Goal: Task Accomplishment & Management: Manage account settings

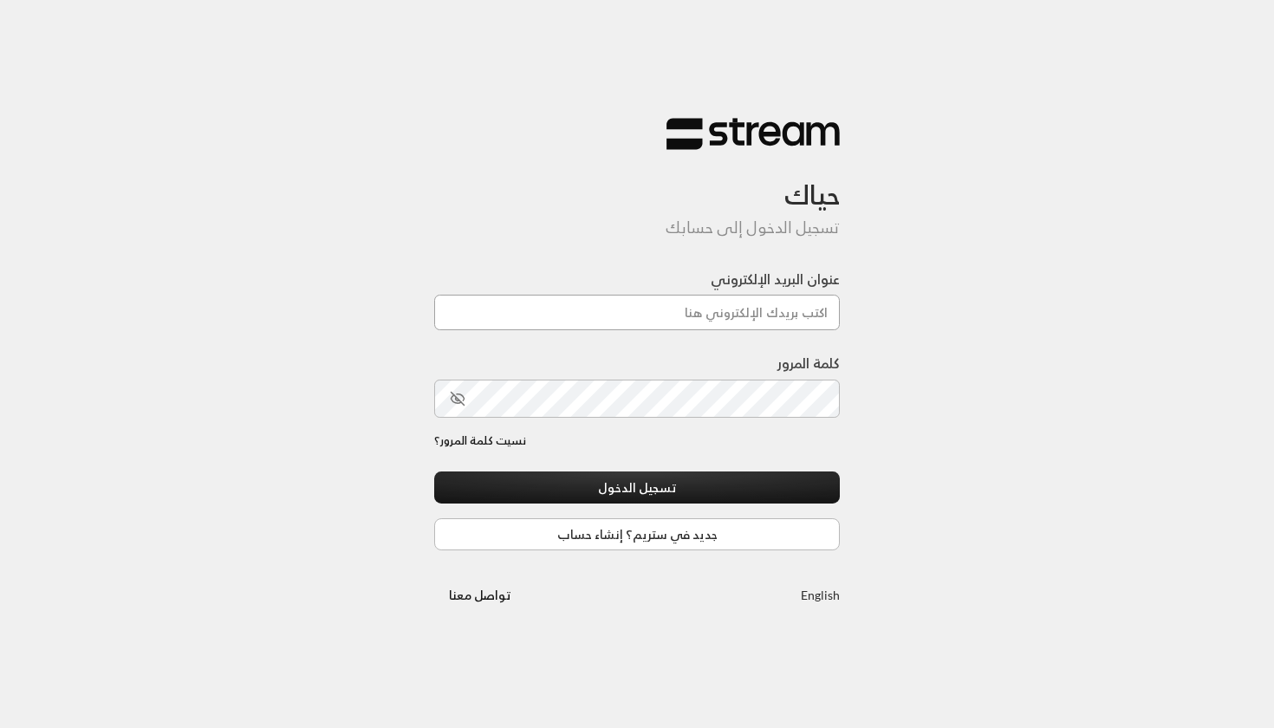
type input "technology+v2@streampay.sa"
click at [637, 488] on button "تسجيل الدخول" at bounding box center [637, 488] width 406 height 32
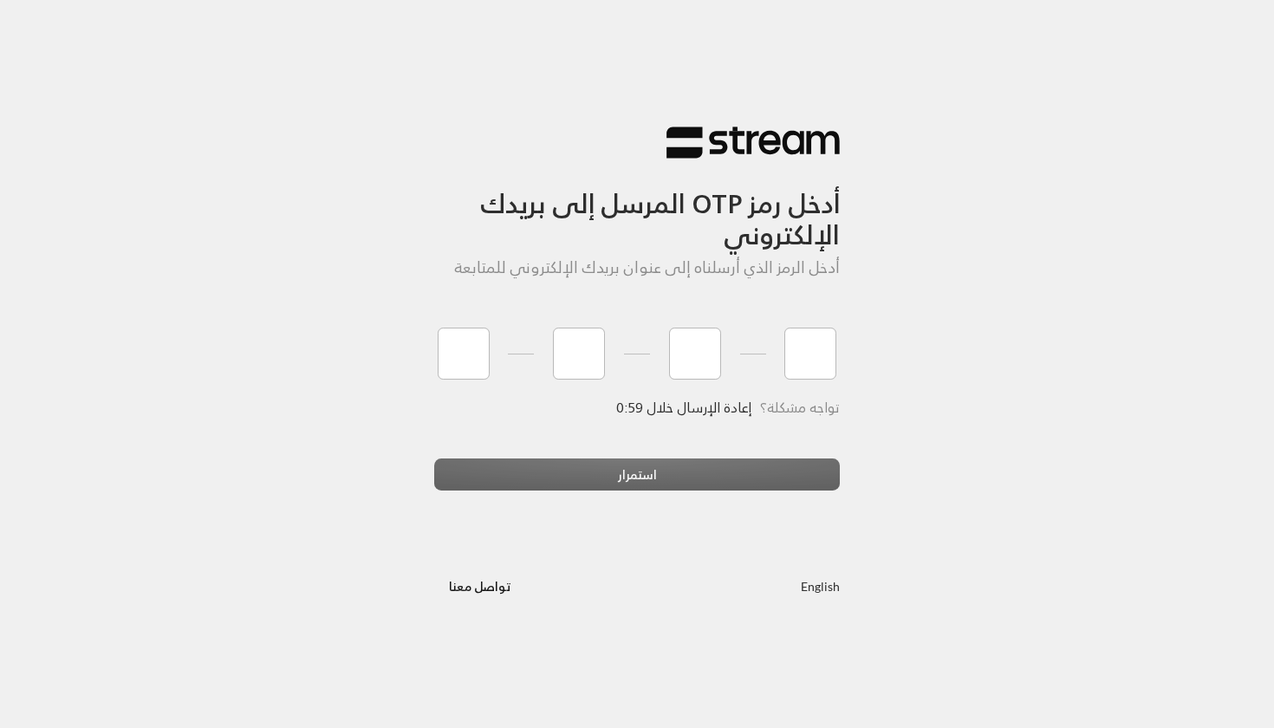
click at [612, 473] on div "استمرار" at bounding box center [637, 482] width 406 height 47
click at [482, 345] on input "tel" at bounding box center [464, 354] width 52 height 52
type input "2"
type input "7"
type input "3"
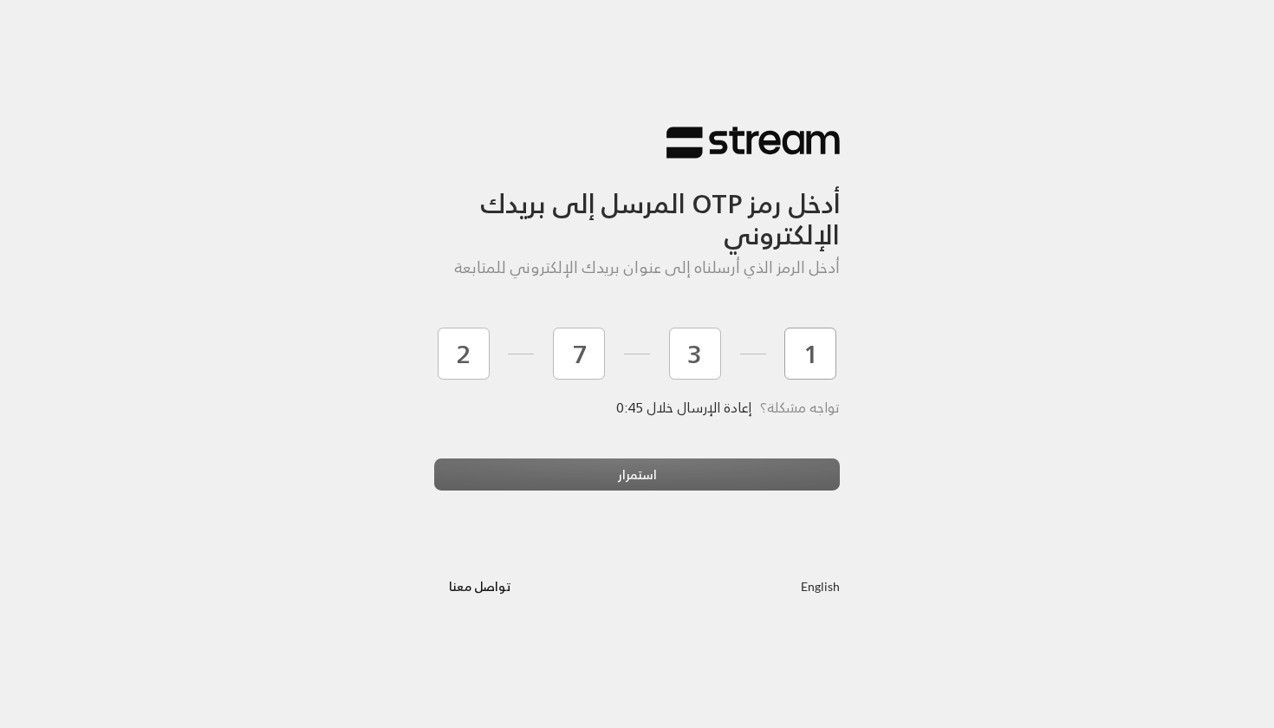
type input "1"
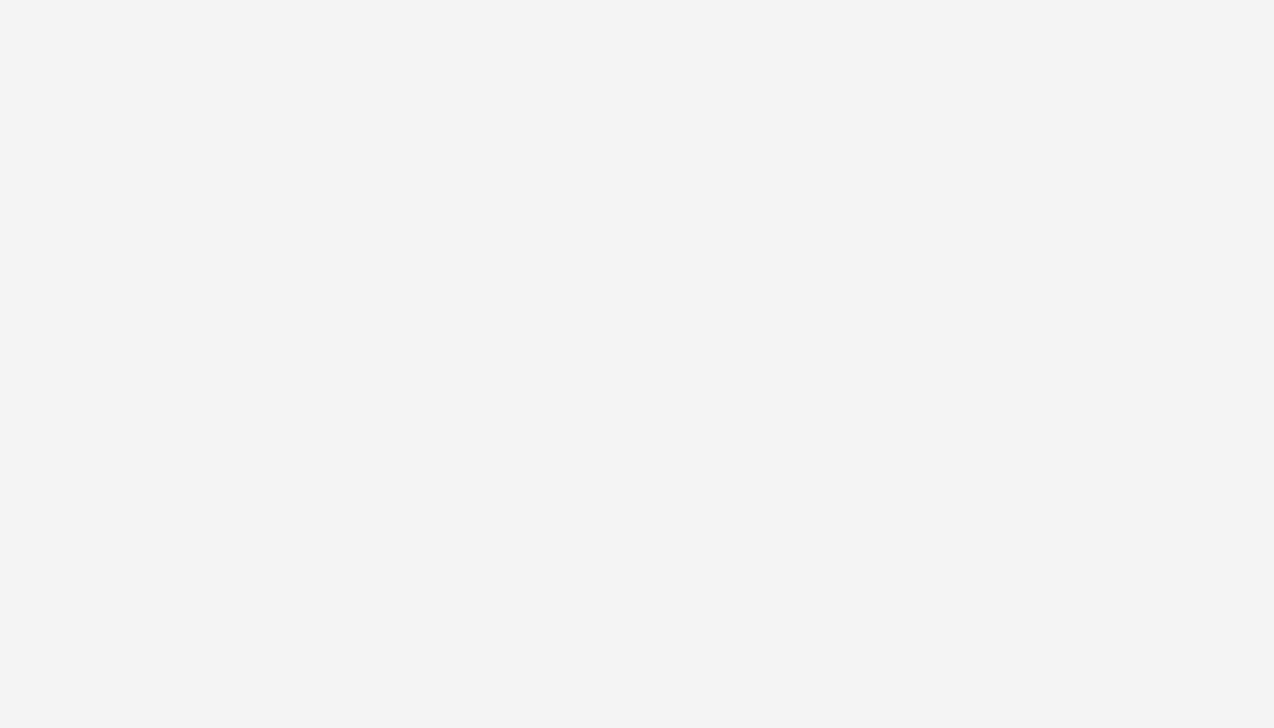
click at [603, 488] on div "أدخل رمز OTP المرسل إلى بريدك الإلكتروني أدخل الرمز الذي أرسلناه إلى عنوان بريد…" at bounding box center [637, 364] width 1274 height 728
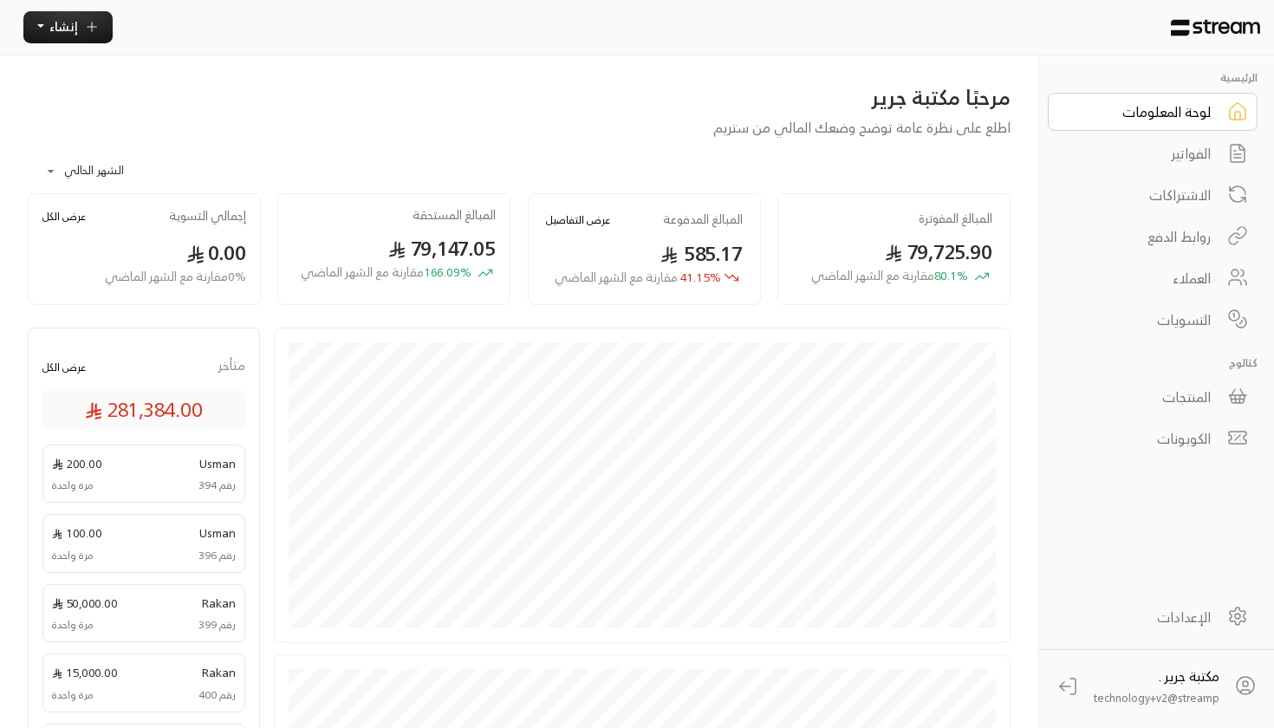
click at [1205, 207] on link "الاشتراكات" at bounding box center [1153, 195] width 210 height 38
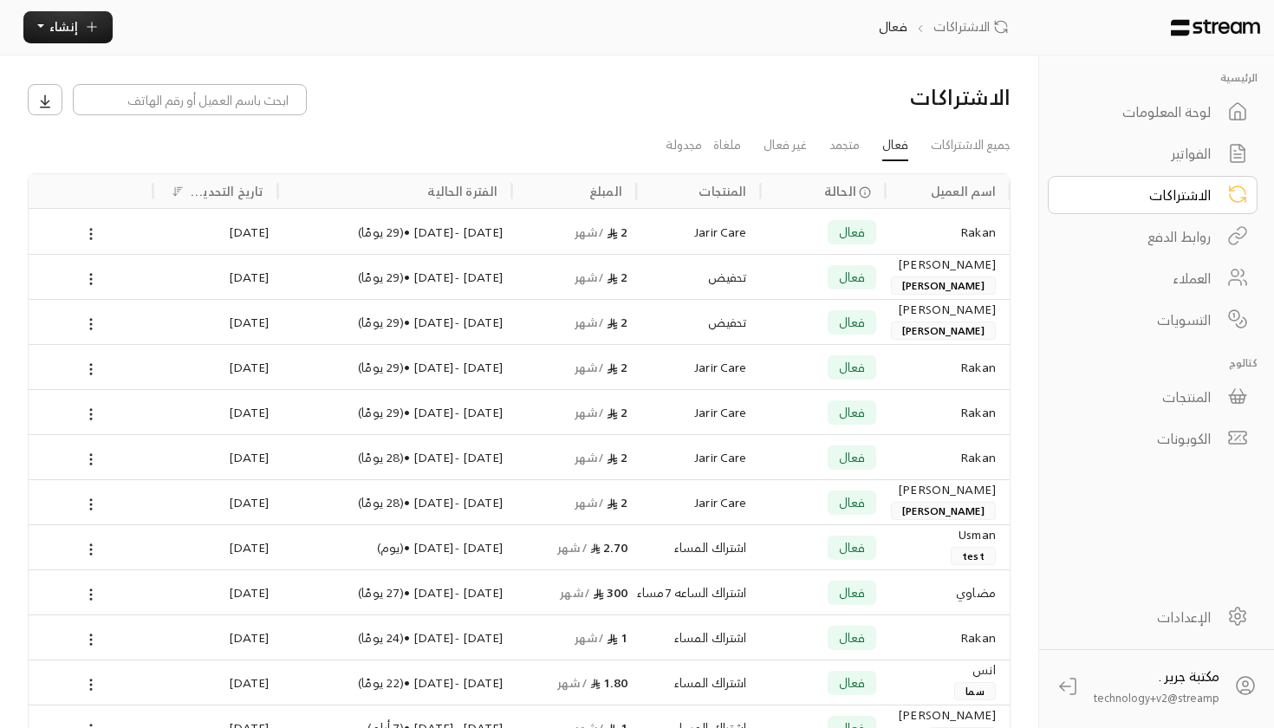
click at [753, 247] on div "Jarir Care" at bounding box center [698, 231] width 125 height 45
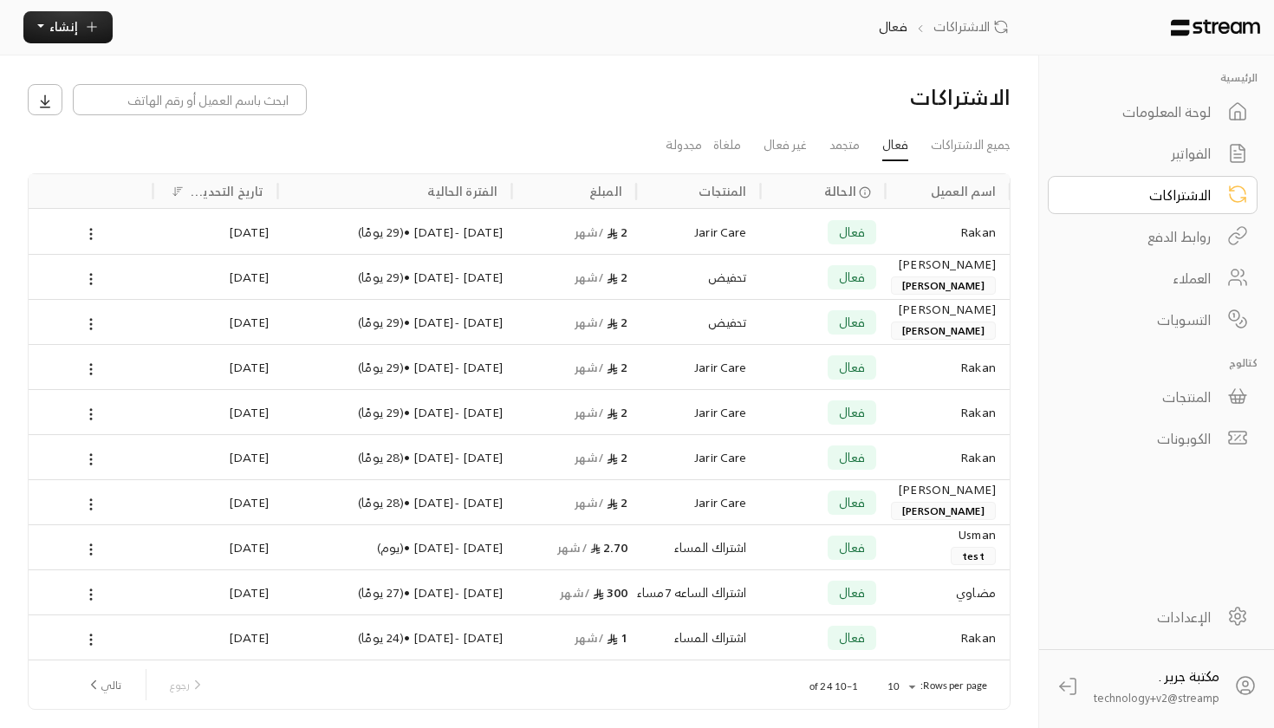
click at [1125, 616] on div "الإعدادات" at bounding box center [1142, 617] width 140 height 21
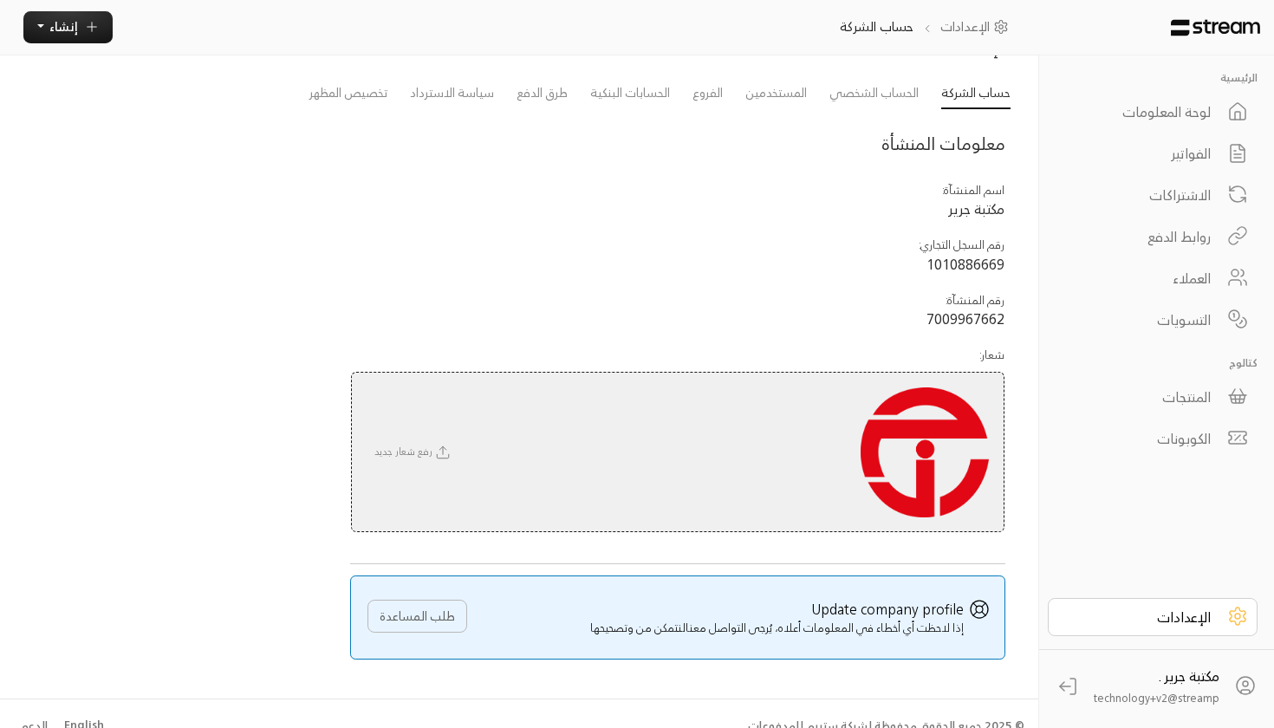
scroll to position [28, 0]
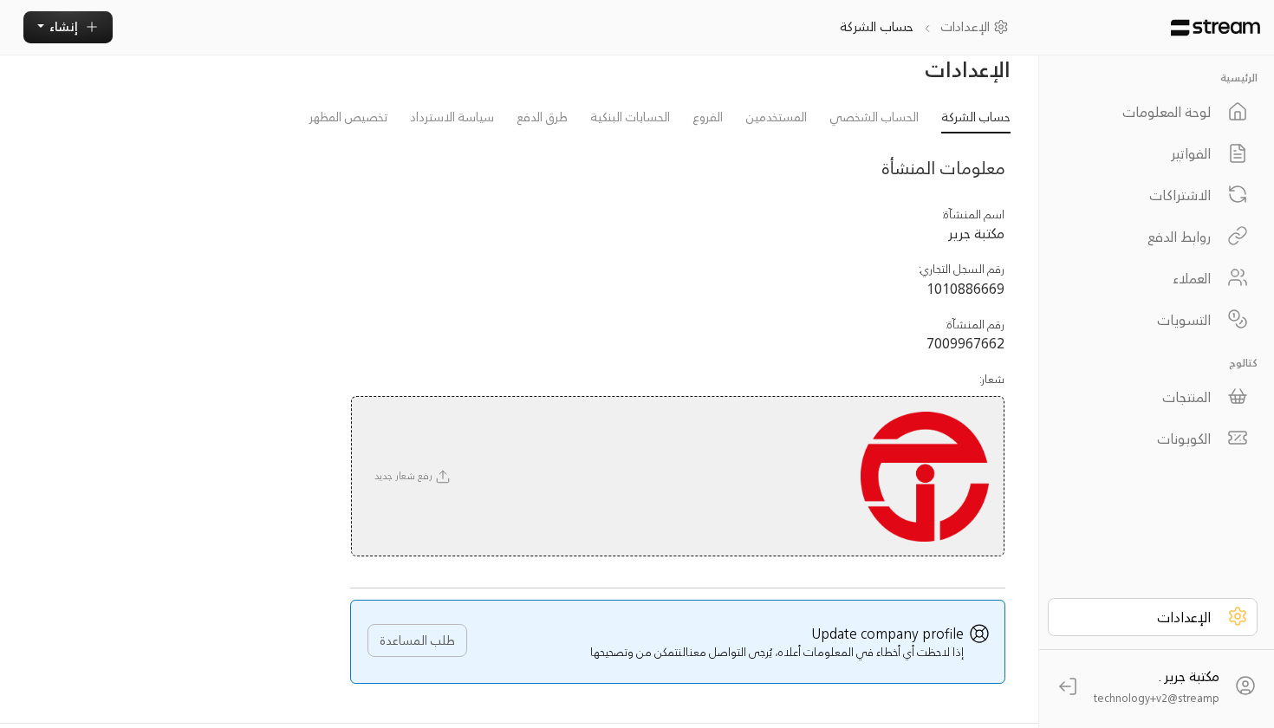
click at [1223, 36] on div at bounding box center [1157, 27] width 235 height 55
click at [1165, 675] on span "مكتبة جرير ." at bounding box center [1189, 676] width 61 height 24
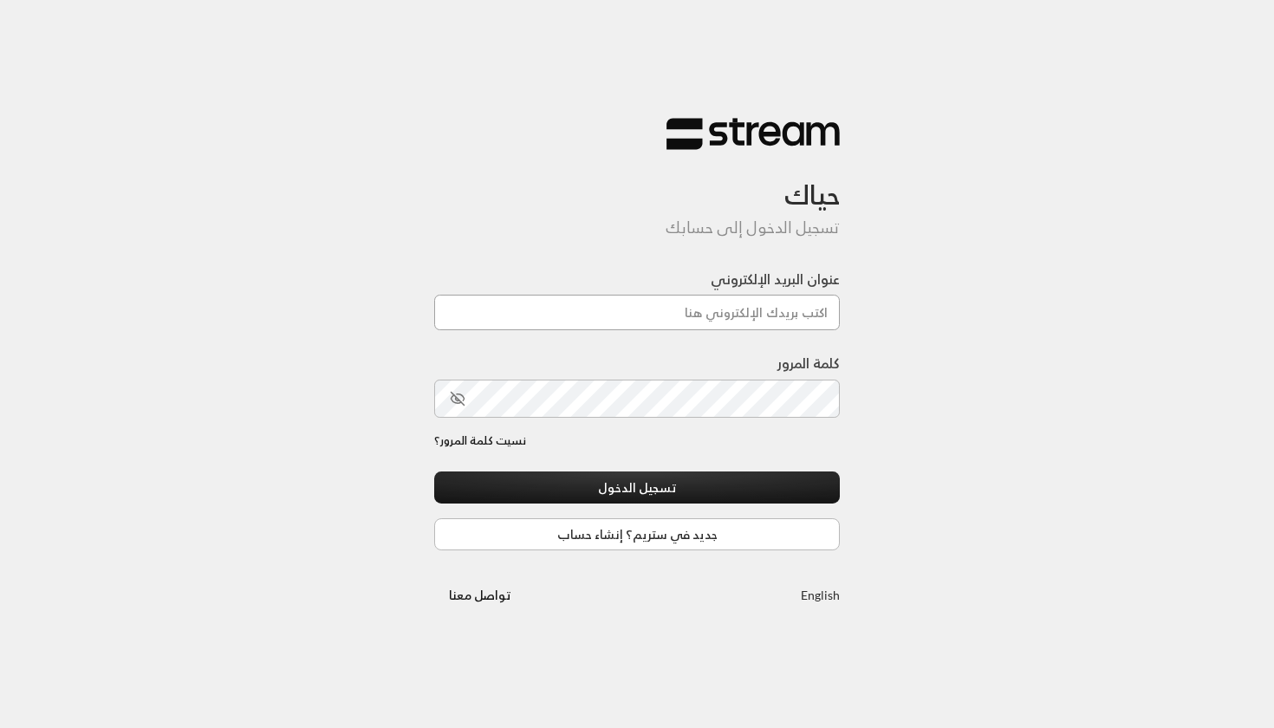
type input "technology+su93radm1n_flow@streampay.sa"
click at [637, 488] on button "تسجيل الدخول" at bounding box center [637, 488] width 406 height 32
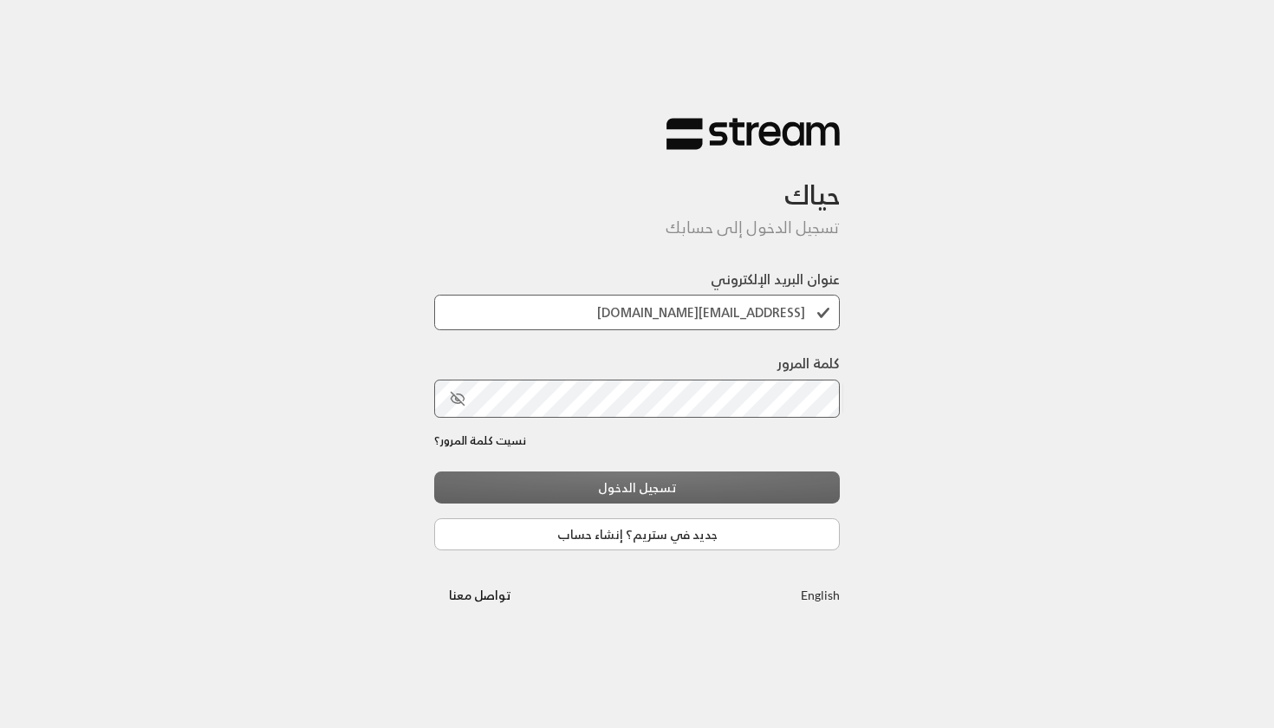
click at [596, 499] on div "تسجيل الدخول جديد في ستريم؟ إنشاء حساب" at bounding box center [637, 511] width 406 height 79
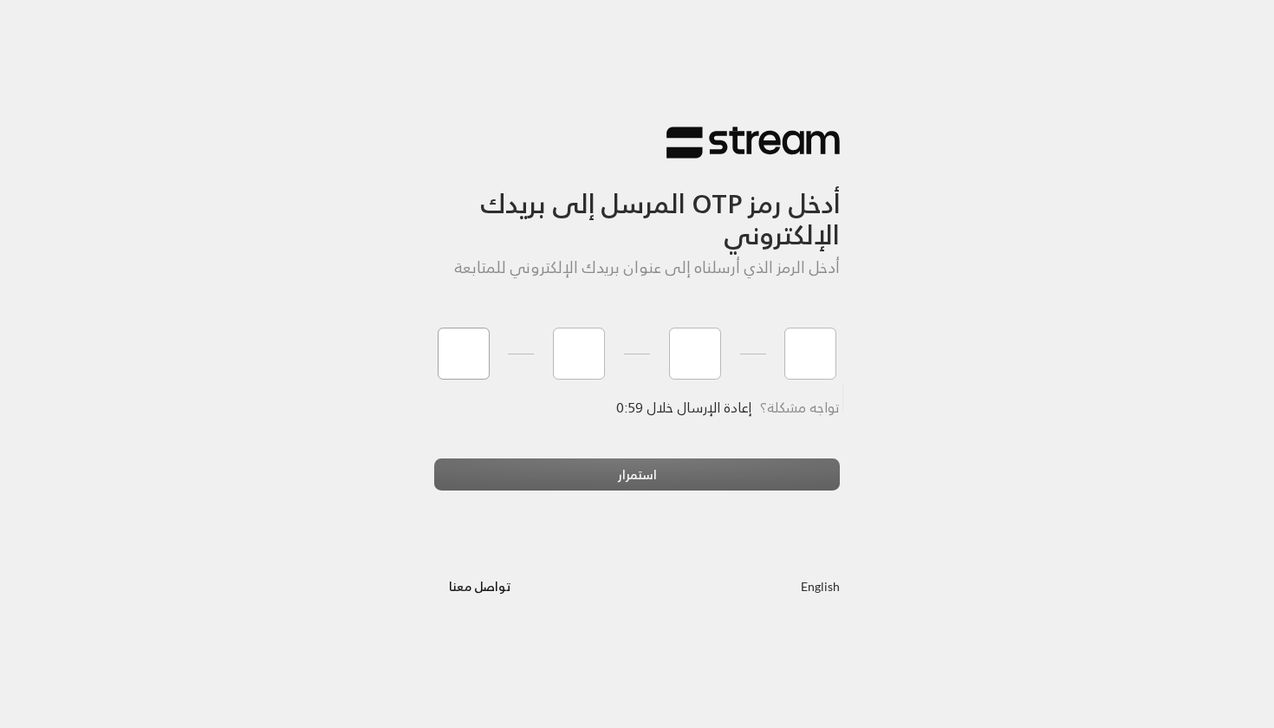
click at [472, 338] on input "tel" at bounding box center [464, 354] width 52 height 52
type input "4"
type input "6"
type input "9"
type input "1"
